Goal: Information Seeking & Learning: Learn about a topic

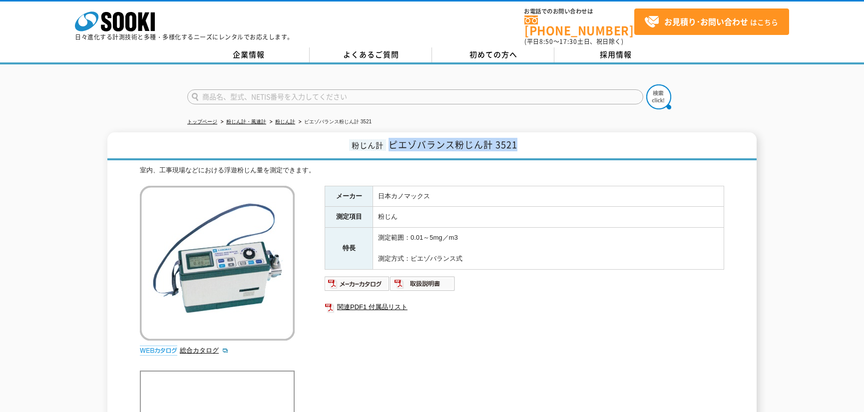
drag, startPoint x: 519, startPoint y: 138, endPoint x: 390, endPoint y: 141, distance: 129.9
click at [390, 141] on h1 "粉じん計 ピエゾバランス粉じん計 3521" at bounding box center [431, 146] width 649 height 28
copy span "ピエゾバランス粉じん計 3521"
click at [101, 119] on div "トップページ 粉じん計・風速計 粉じん計 ピエゾバランス粉じん計 3521 粉じん計 ピエゾバランス粉じん計 3521 室内、工事現場などにおける浮遊粉じん量…" at bounding box center [432, 413] width 864 height 698
